Goal: Check status: Check status

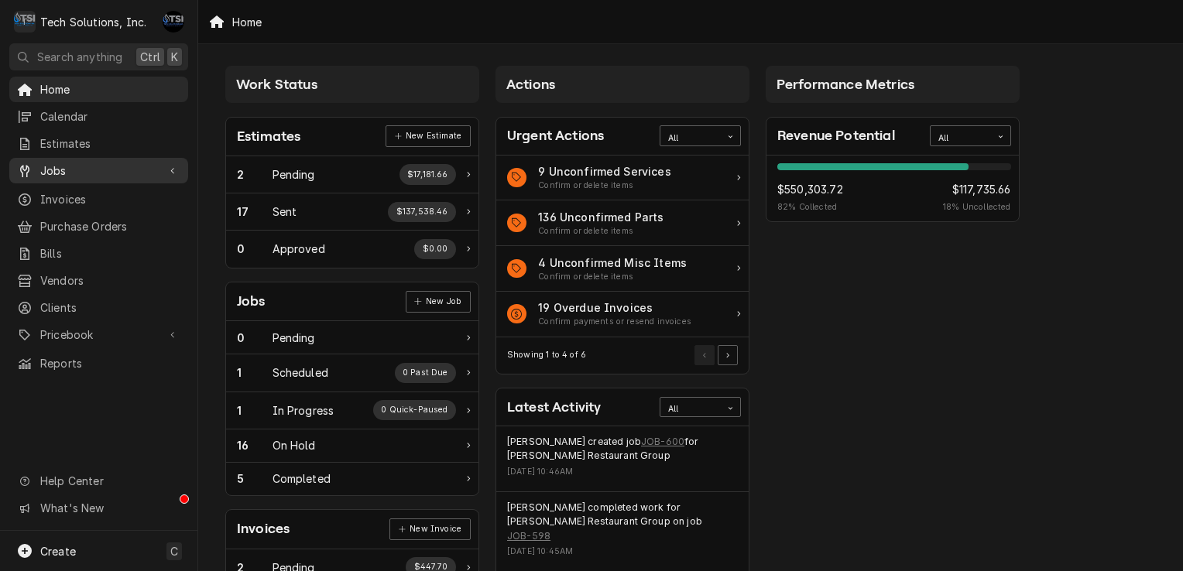
click at [100, 163] on span "Jobs" at bounding box center [98, 171] width 117 height 16
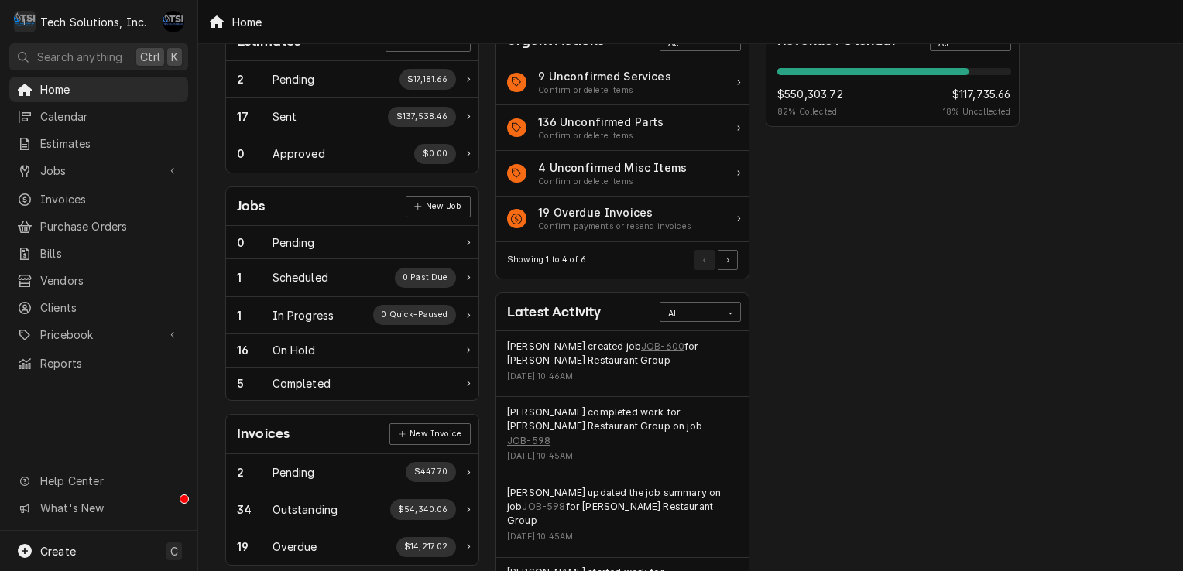
scroll to position [96, 0]
click at [427, 334] on div "16 On Hold" at bounding box center [352, 350] width 252 height 33
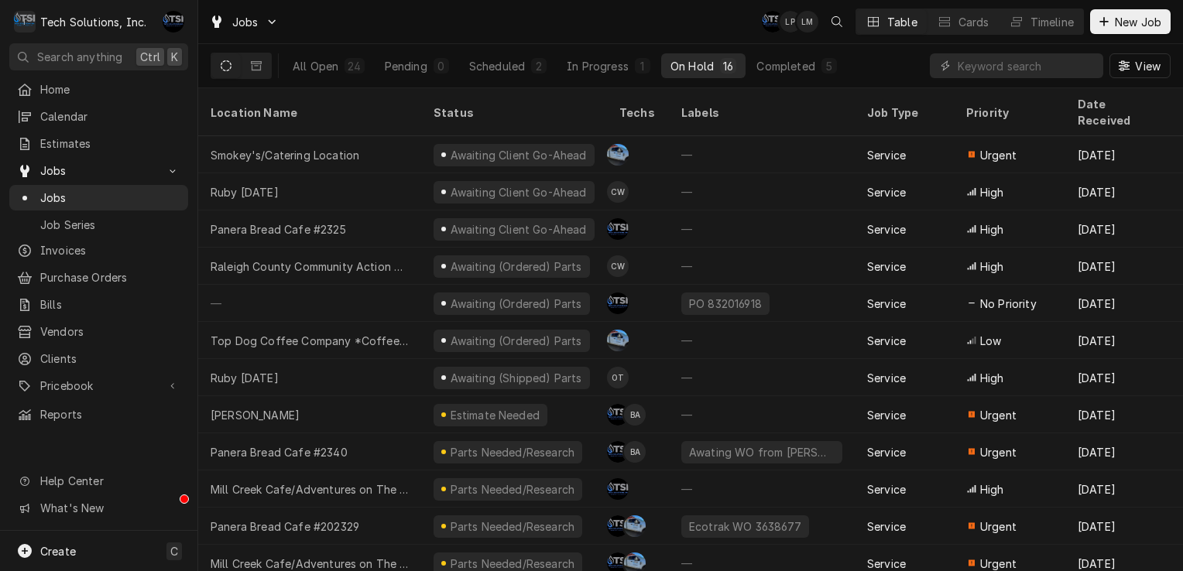
click at [809, 27] on div "Leah Meadows's Avatar" at bounding box center [808, 22] width 22 height 22
click at [790, 58] on div "Completed" at bounding box center [786, 66] width 58 height 16
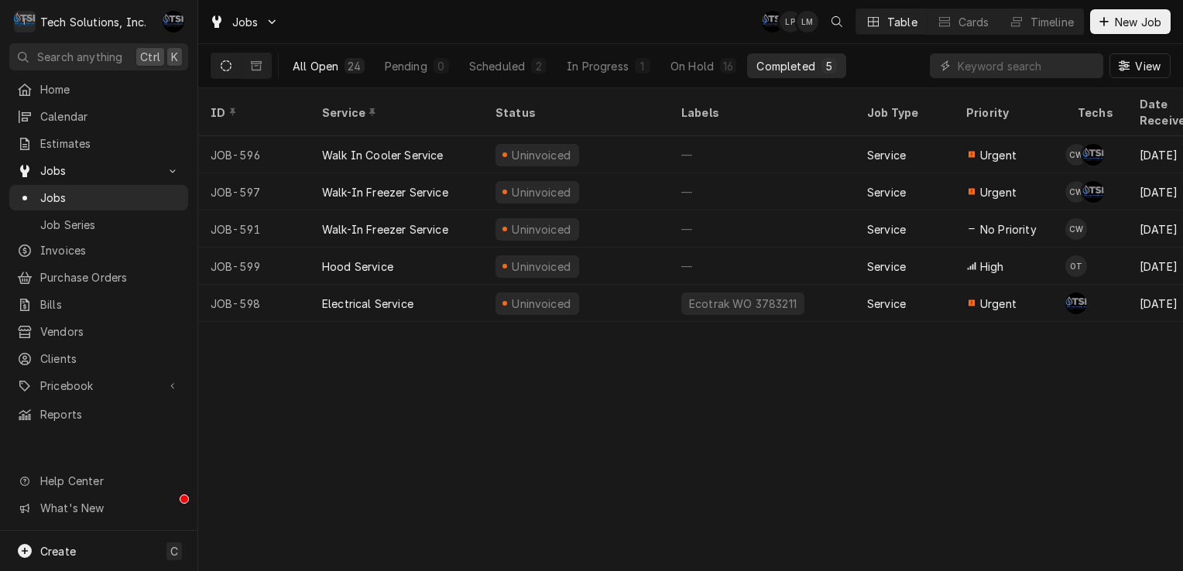
click at [350, 70] on div "24" at bounding box center [354, 66] width 13 height 16
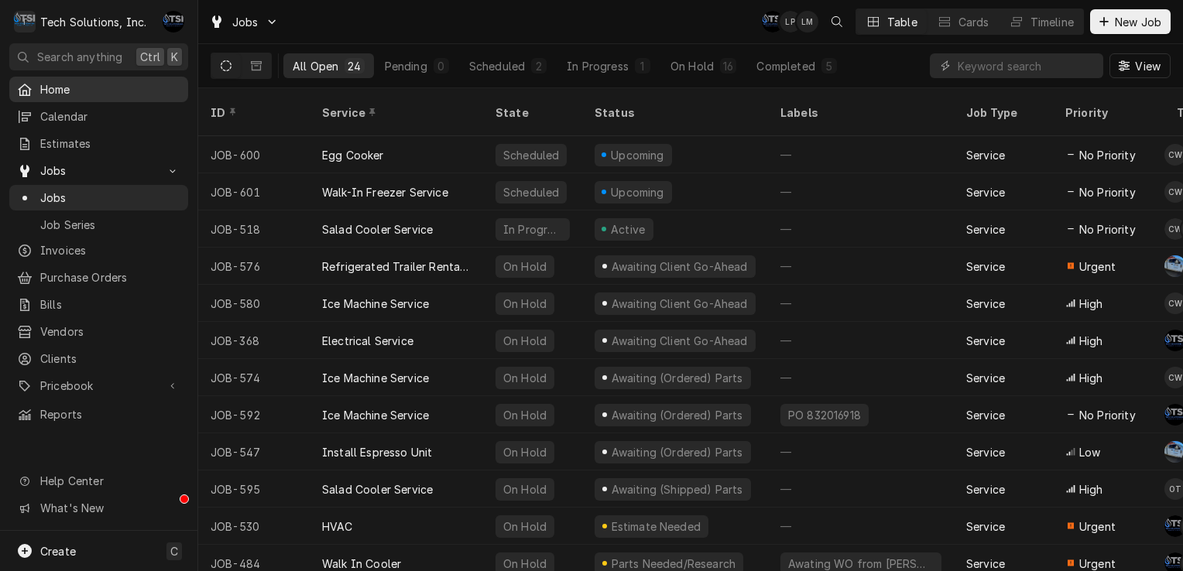
click at [135, 85] on span "Home" at bounding box center [110, 89] width 140 height 16
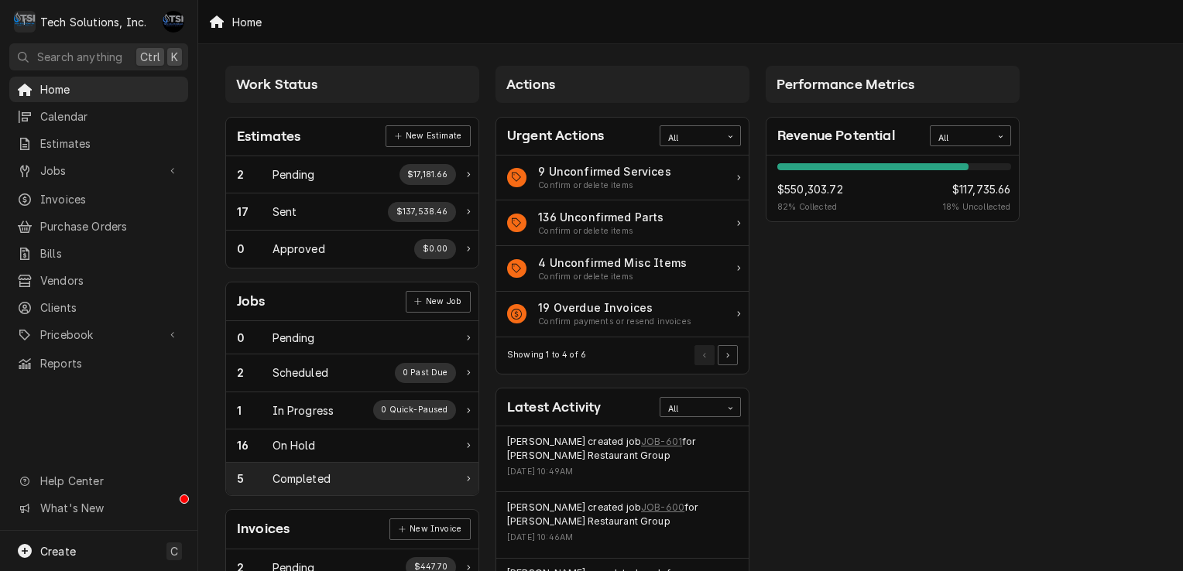
click at [249, 474] on div "5" at bounding box center [255, 479] width 36 height 16
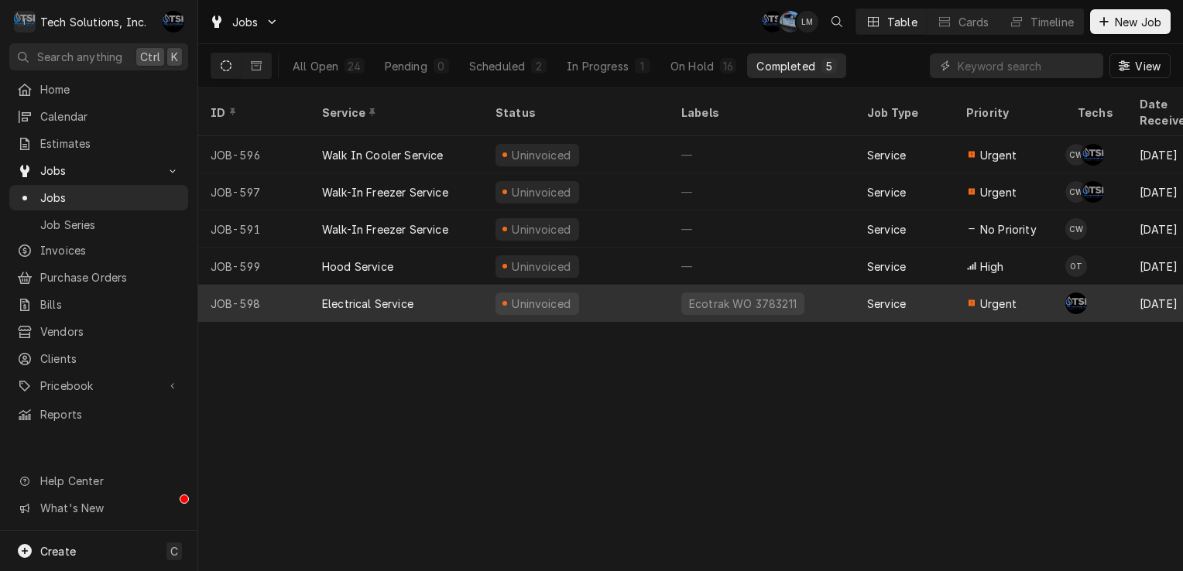
click at [466, 290] on div "Electrical Service" at bounding box center [396, 303] width 173 height 37
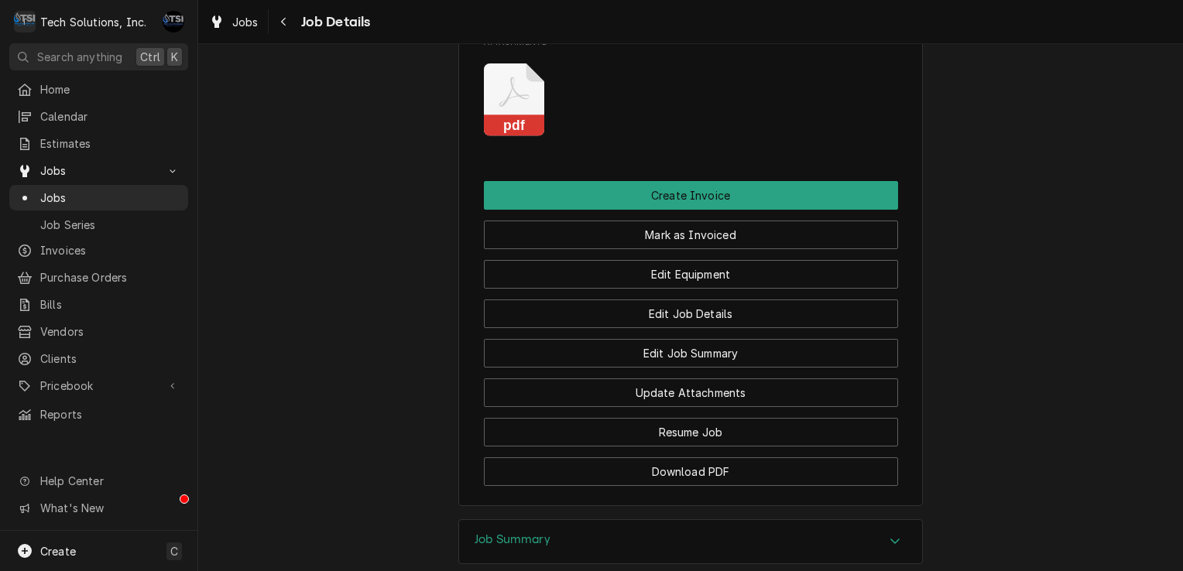
scroll to position [2857, 0]
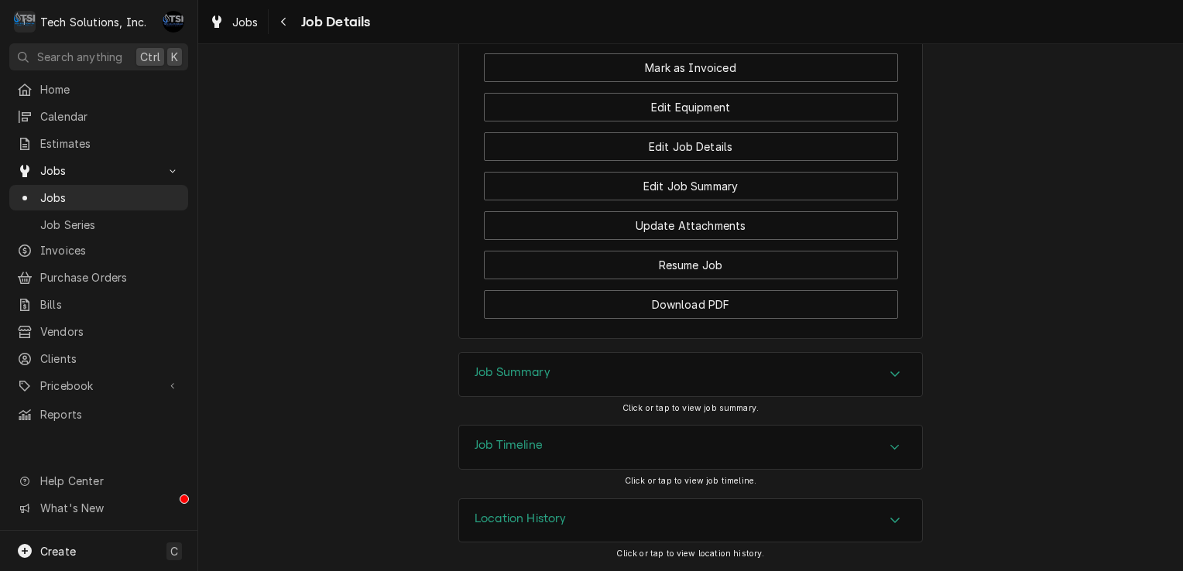
click at [588, 381] on div "Job Summary" at bounding box center [690, 374] width 463 height 43
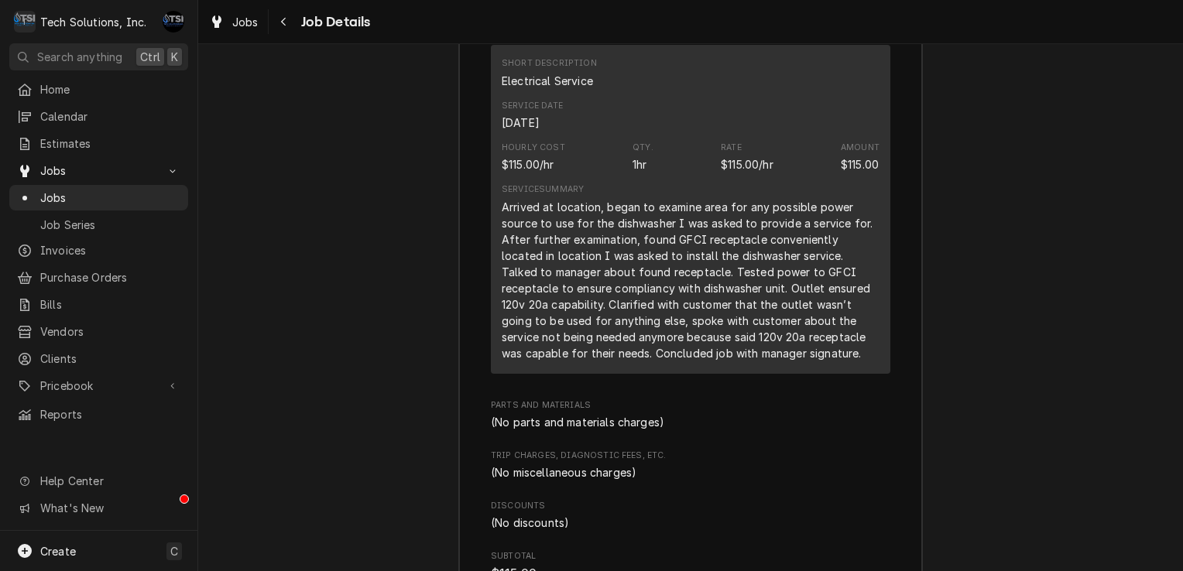
scroll to position [3435, 0]
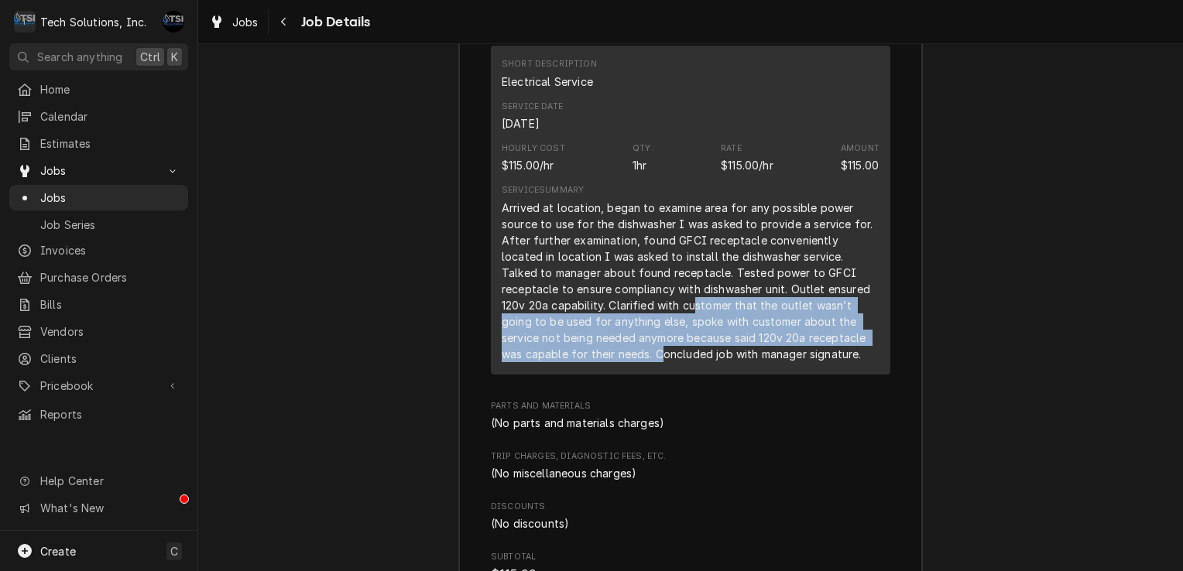
drag, startPoint x: 588, startPoint y: 381, endPoint x: 640, endPoint y: 318, distance: 81.4
click at [640, 318] on div "Service Summary Arrived at location, began to examine area for any possible pow…" at bounding box center [691, 273] width 378 height 188
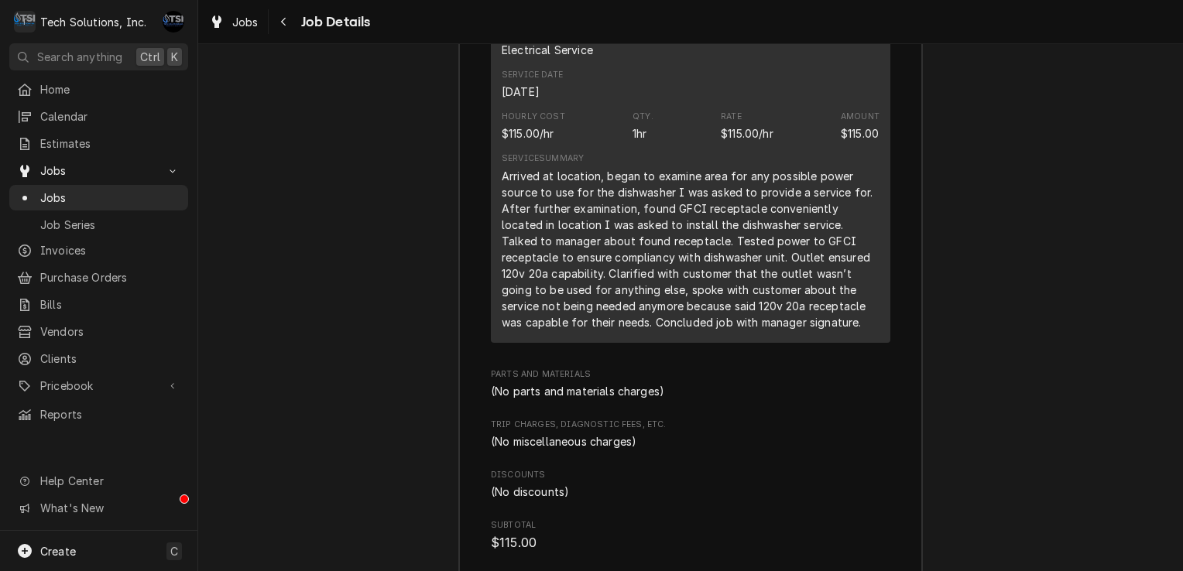
click at [736, 398] on div "(No parts and materials charges)" at bounding box center [691, 391] width 400 height 16
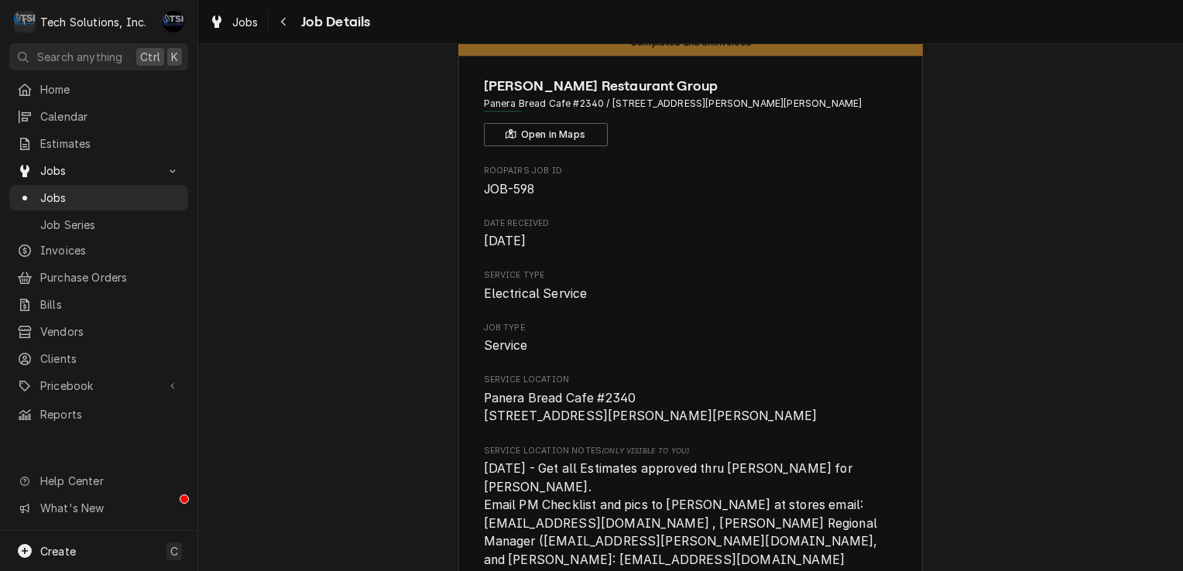
scroll to position [0, 0]
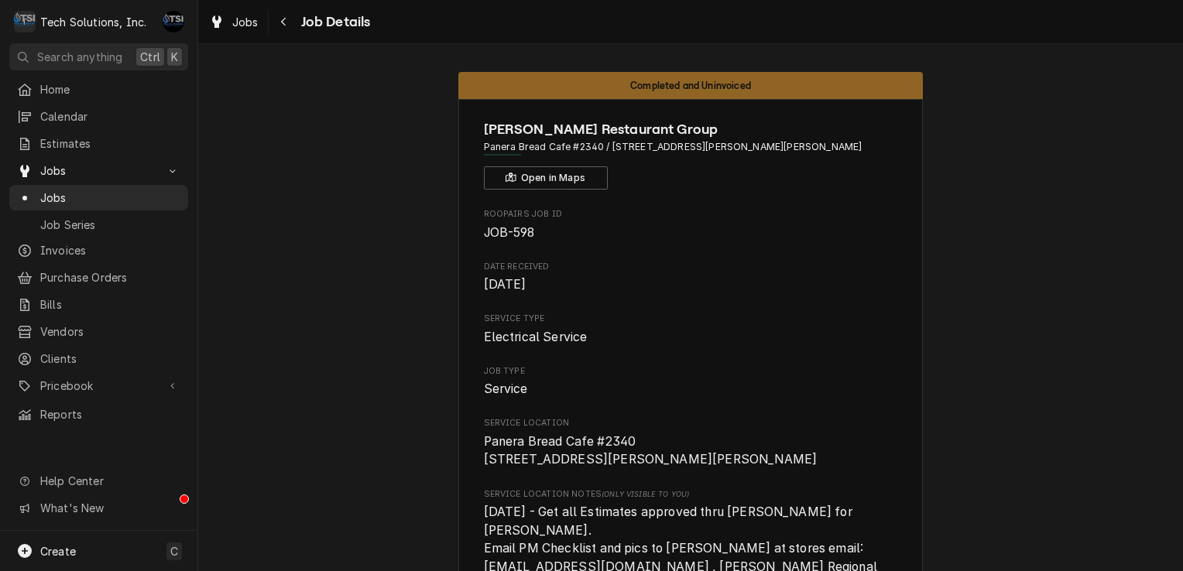
click at [268, 24] on div "Dynamic Content Wrapper" at bounding box center [268, 21] width 1 height 25
click at [269, 23] on div "Jobs Job Details" at bounding box center [286, 22] width 167 height 26
drag, startPoint x: 269, startPoint y: 23, endPoint x: 247, endPoint y: 63, distance: 45.7
click at [278, 19] on div "Navigate back" at bounding box center [283, 21] width 15 height 15
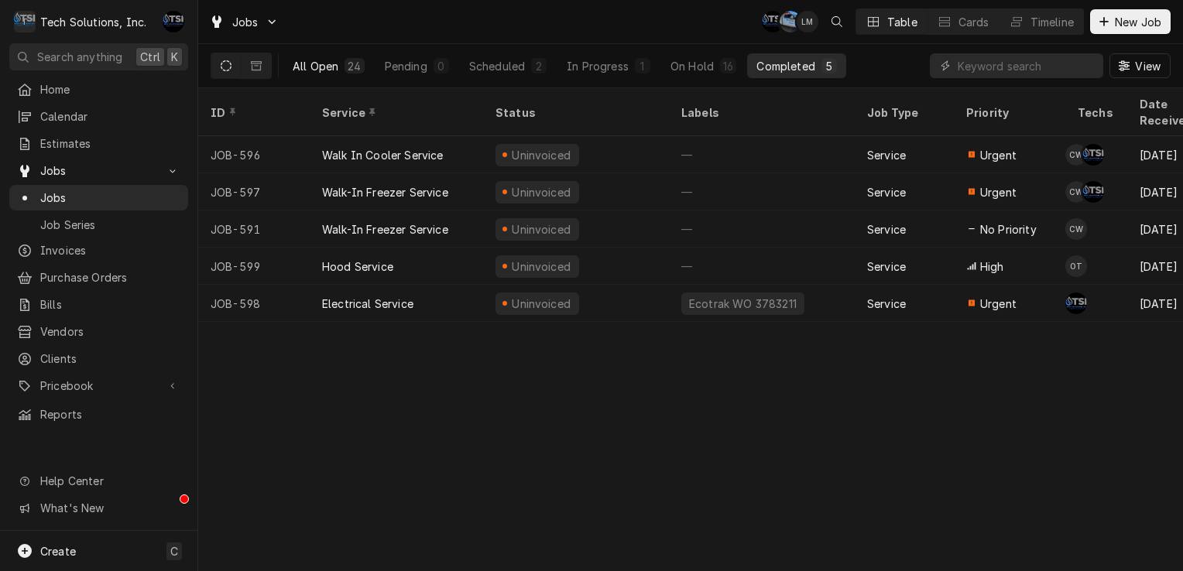
click at [317, 67] on div "All Open" at bounding box center [316, 66] width 46 height 16
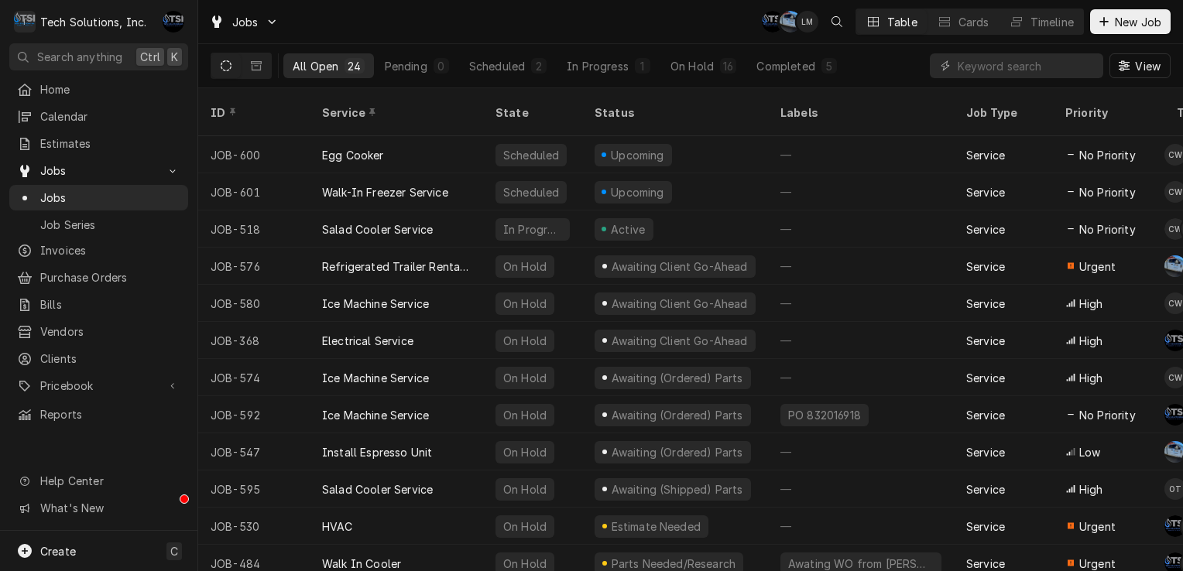
click at [364, 84] on div "All Open 24 Pending 0 Scheduled 2 In Progress 1 On Hold 16 Completed 5" at bounding box center [564, 65] width 563 height 43
click at [342, 67] on button "All Open 24" at bounding box center [328, 65] width 91 height 25
click at [331, 61] on div "All Open" at bounding box center [316, 66] width 46 height 16
click at [698, 76] on button "On Hold 16" at bounding box center [703, 65] width 84 height 25
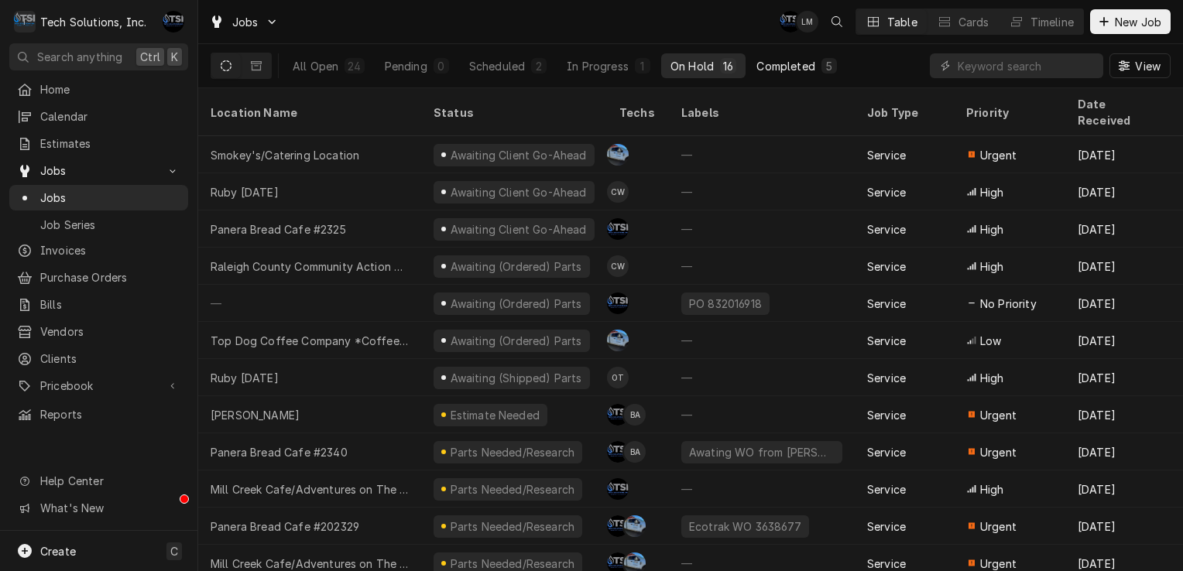
click at [768, 75] on button "Completed 5" at bounding box center [796, 65] width 98 height 25
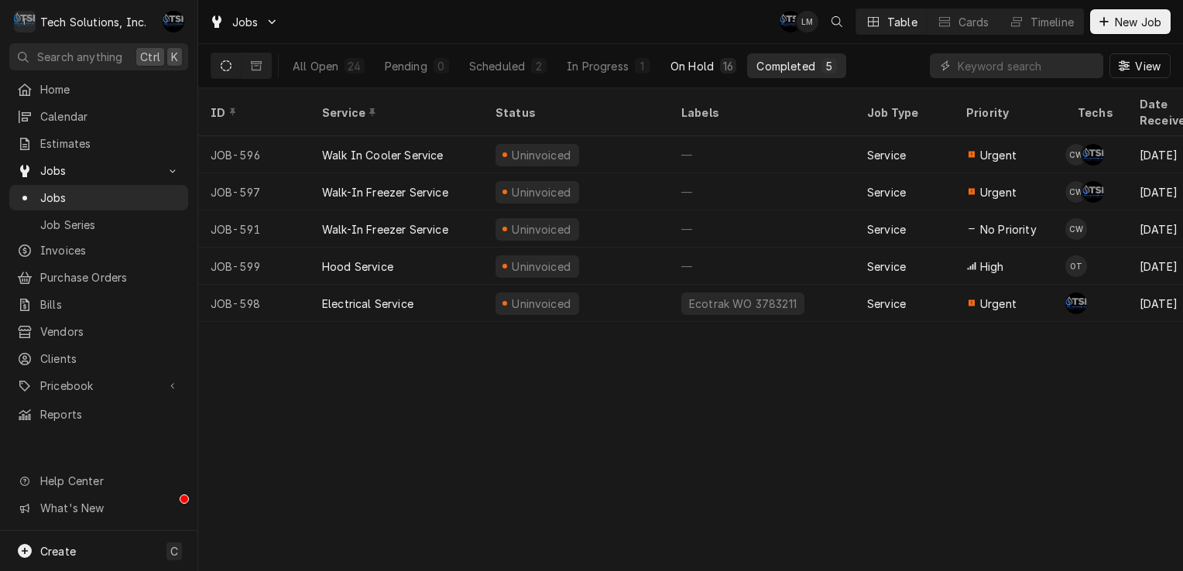
click at [742, 66] on button "On Hold 16" at bounding box center [703, 65] width 84 height 25
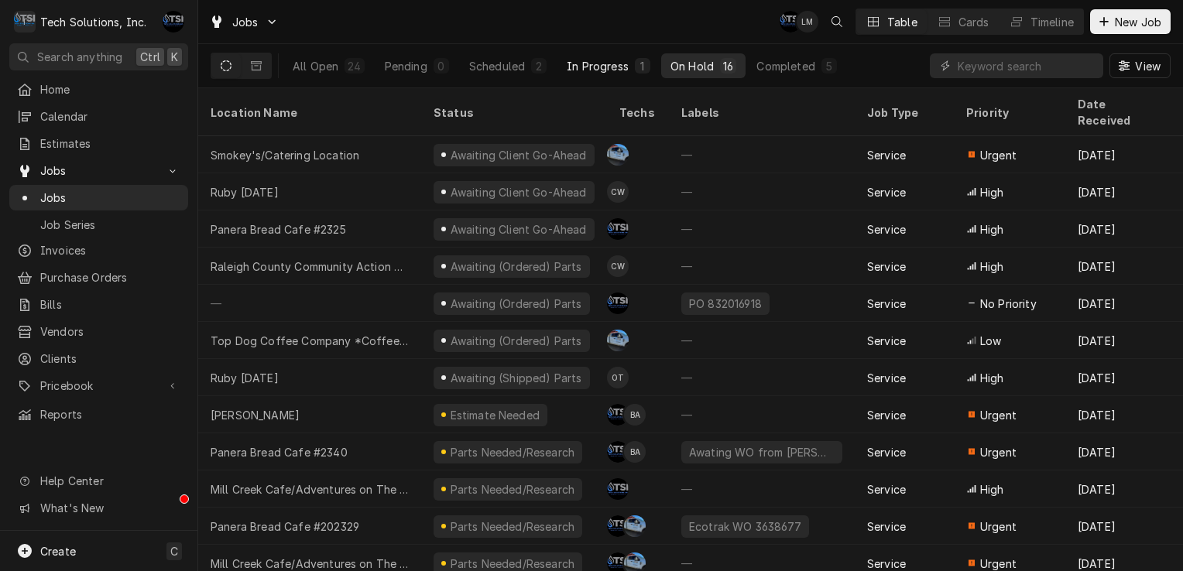
click at [585, 60] on div "In Progress" at bounding box center [598, 66] width 62 height 16
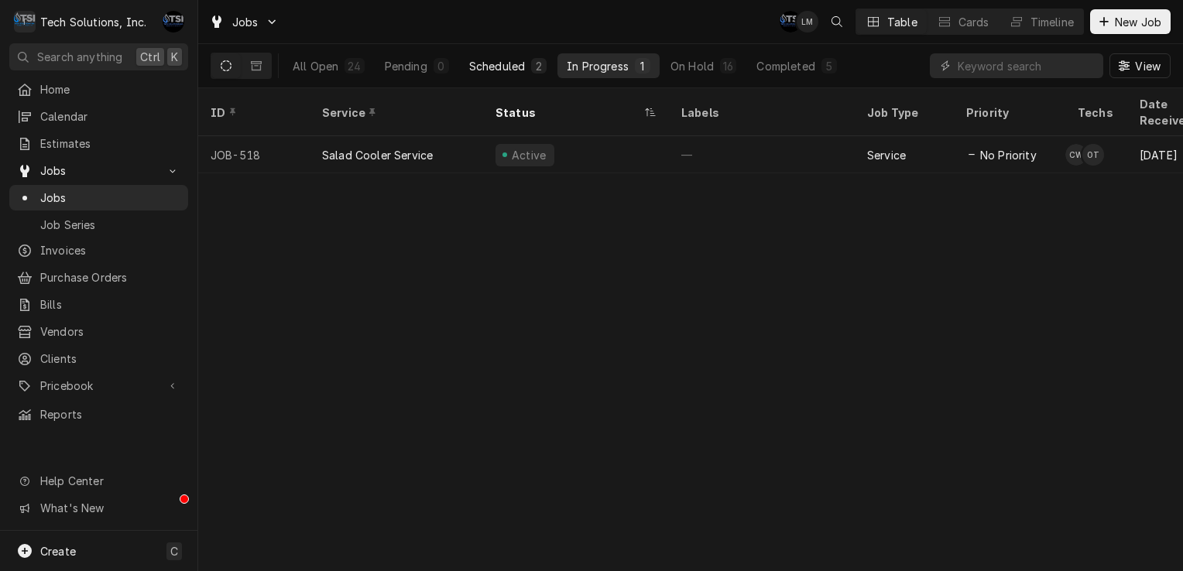
click at [494, 60] on div "Scheduled" at bounding box center [497, 66] width 56 height 16
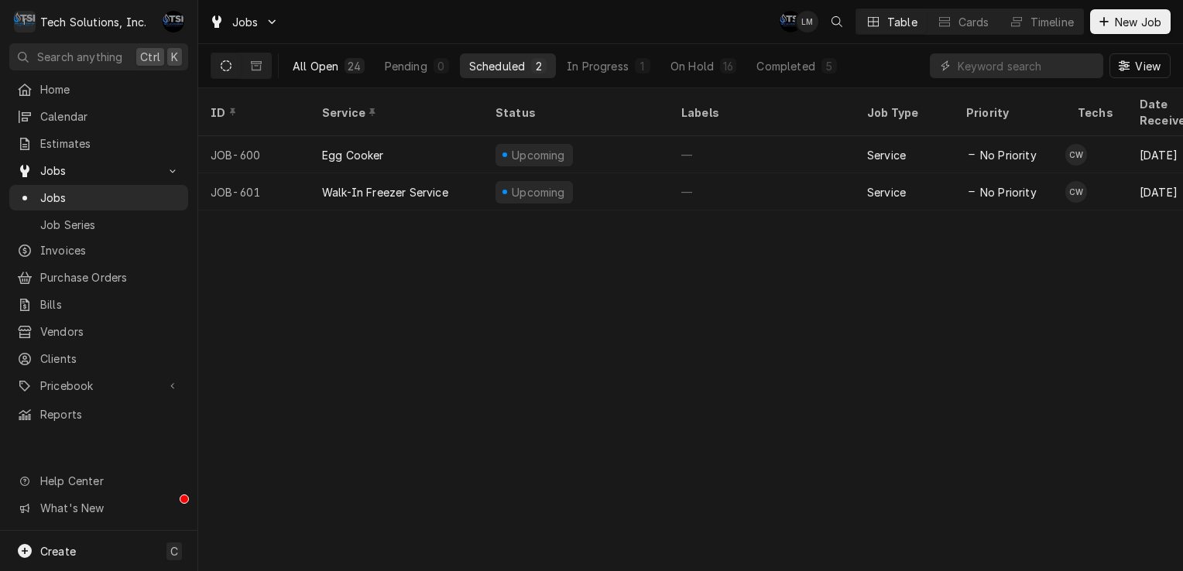
click at [355, 64] on div "24" at bounding box center [354, 66] width 13 height 16
